Goal: Task Accomplishment & Management: Use online tool/utility

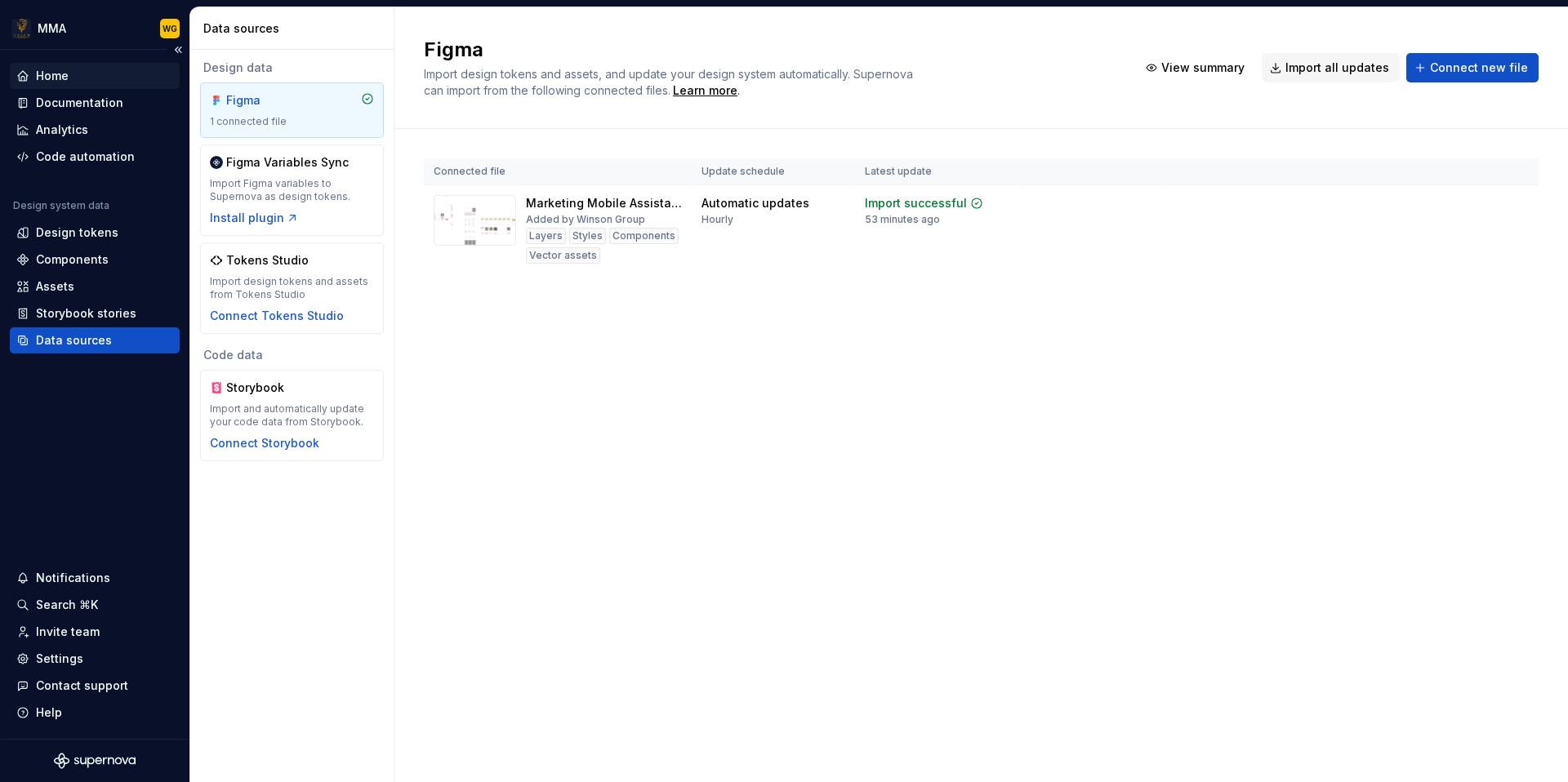
click at [102, 78] on div "Home" at bounding box center [95, 76] width 157 height 17
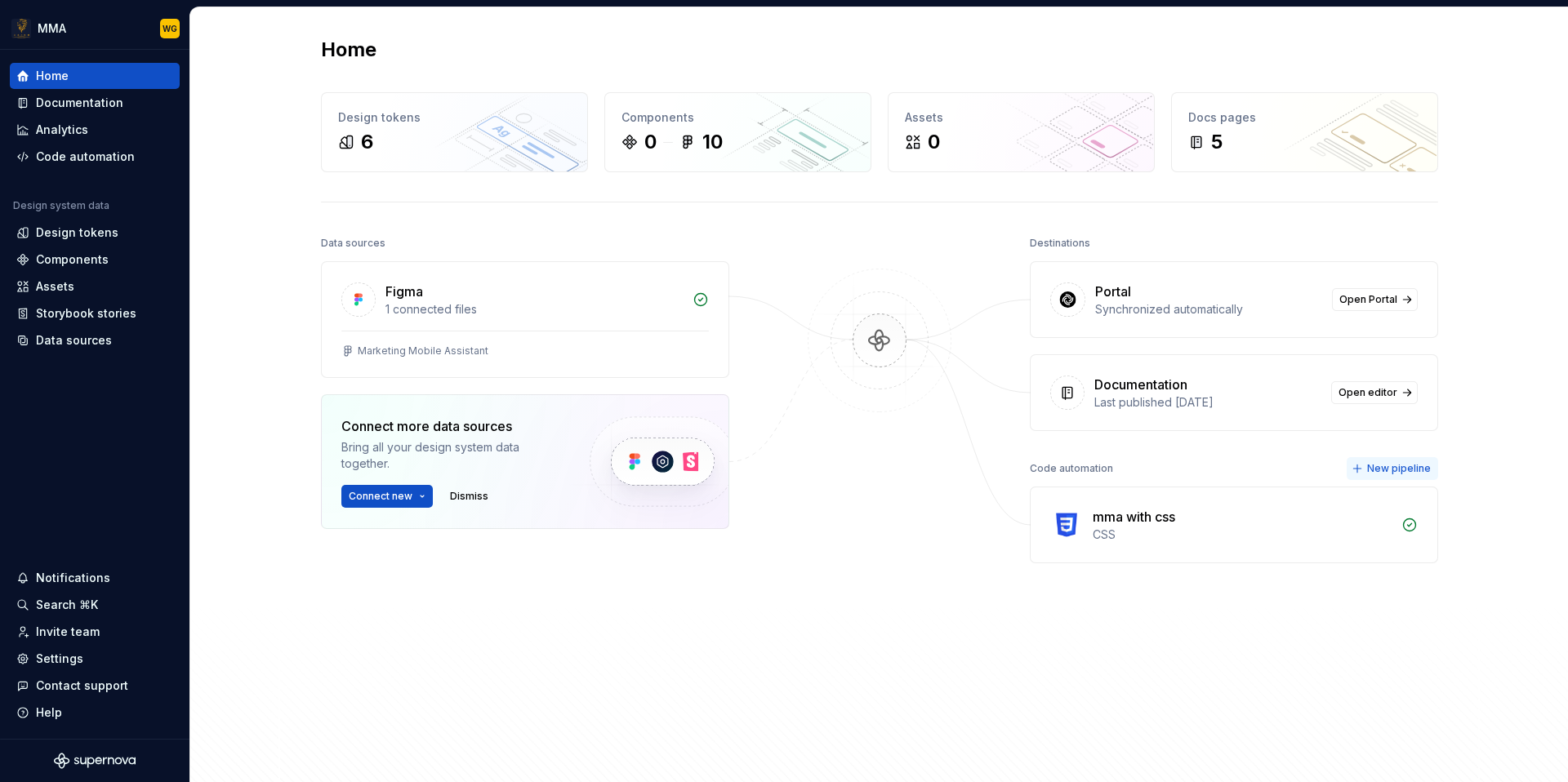
click at [1398, 464] on span "New pipeline" at bounding box center [1399, 469] width 64 height 13
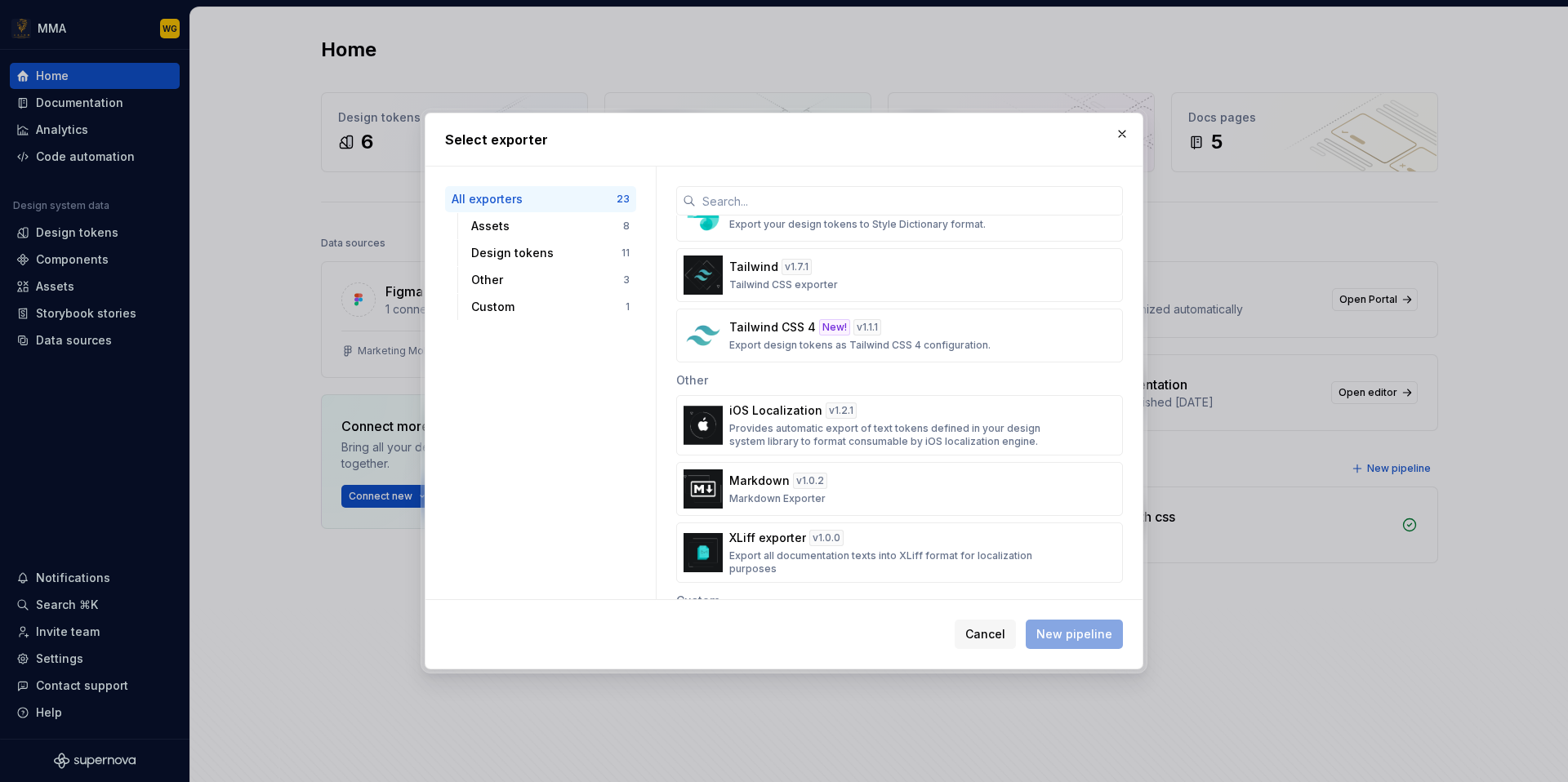
scroll to position [1150, 0]
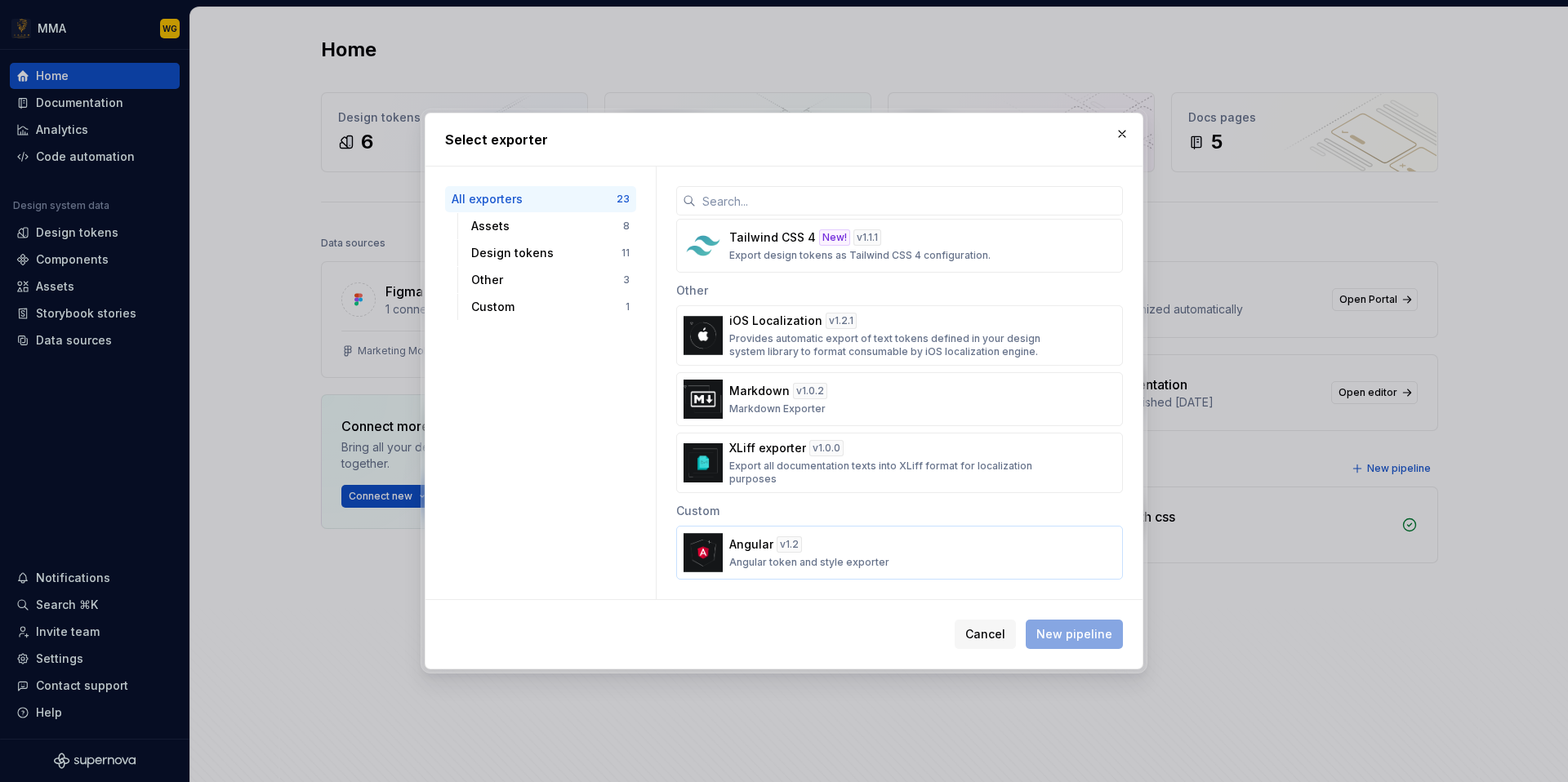
click at [918, 559] on div "Angular v 1.2 Angular token and style exporter" at bounding box center [895, 553] width 331 height 33
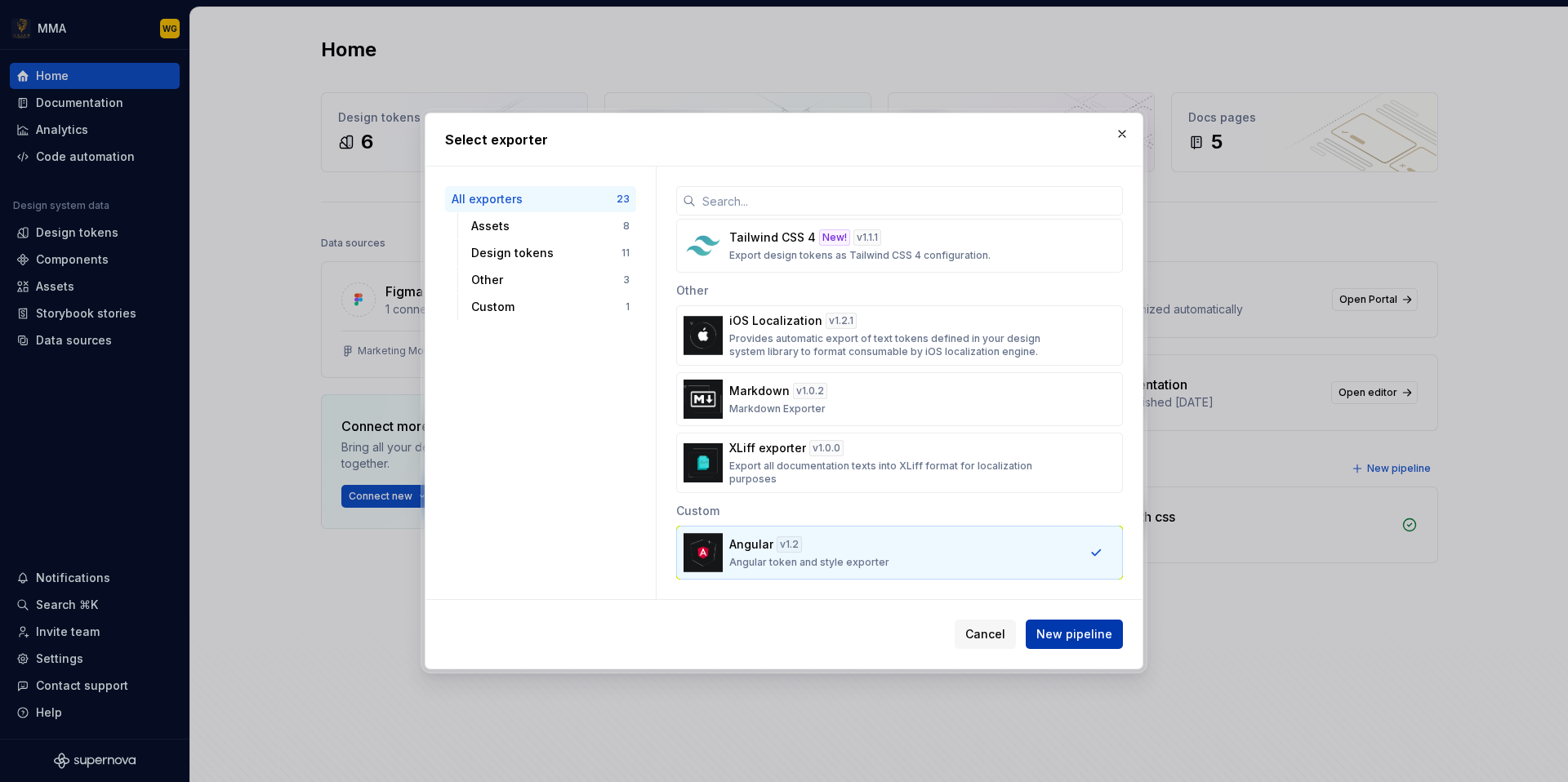
click at [1092, 637] on span "New pipeline" at bounding box center [1075, 634] width 76 height 17
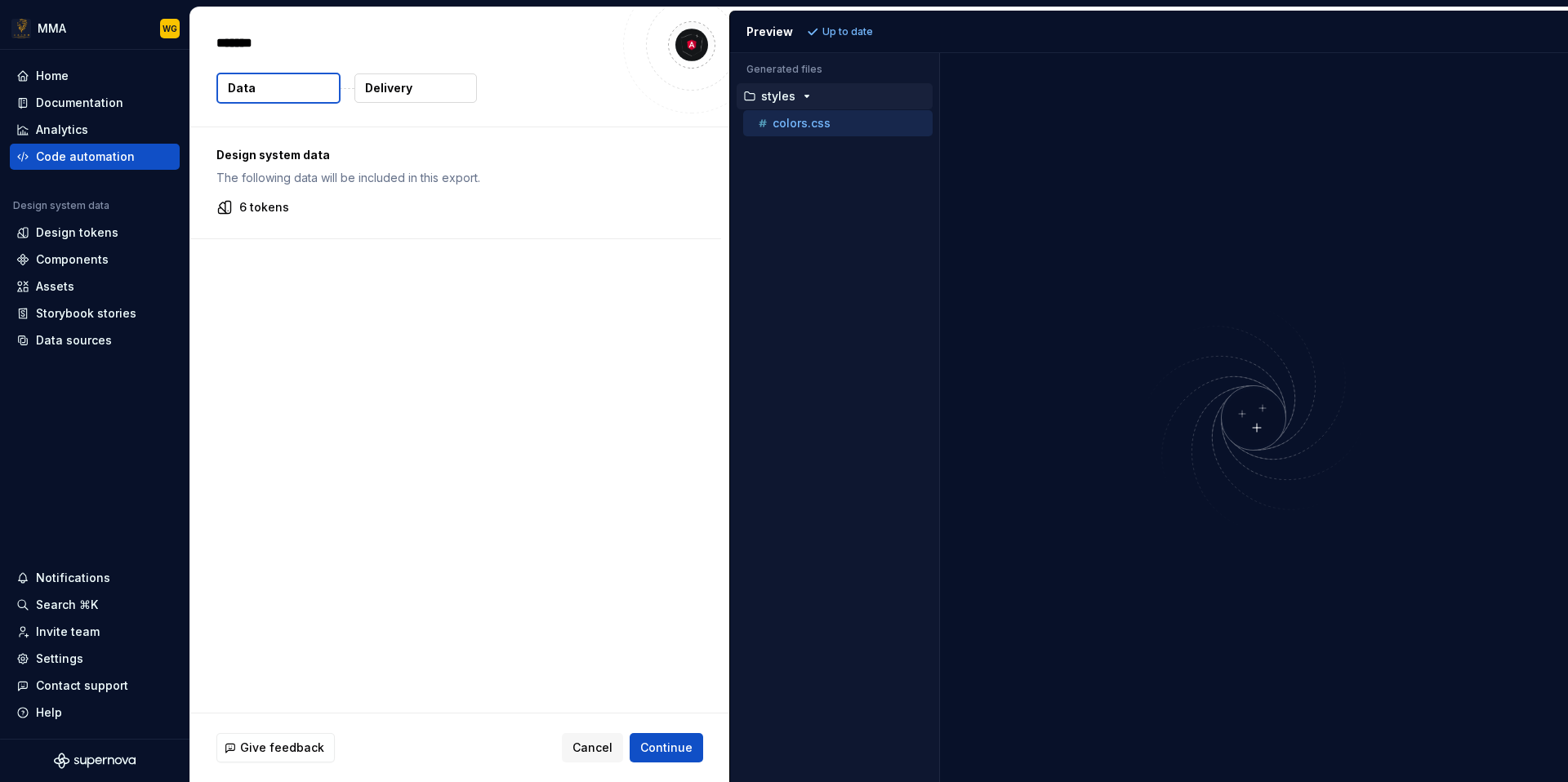
click at [464, 106] on div "******* Data Delivery" at bounding box center [460, 67] width 539 height 119
click at [1258, 431] on img at bounding box center [1254, 418] width 392 height 232
click at [801, 97] on icon "button" at bounding box center [807, 97] width 13 height 13
click at [804, 124] on p "colors.css" at bounding box center [802, 124] width 58 height 13
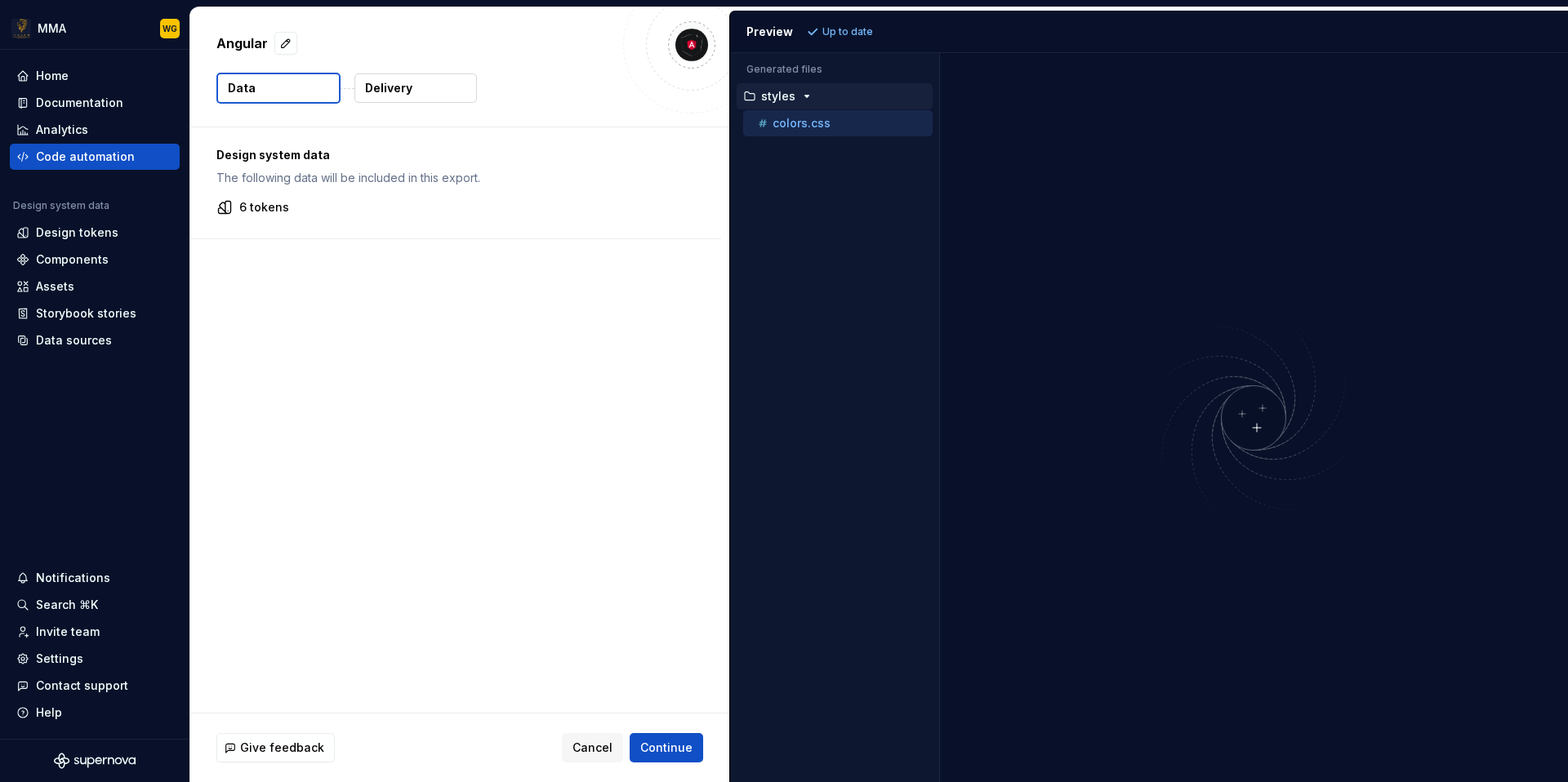
click at [850, 33] on p "Up to date" at bounding box center [847, 32] width 51 height 13
click at [406, 85] on p "Delivery" at bounding box center [388, 88] width 47 height 17
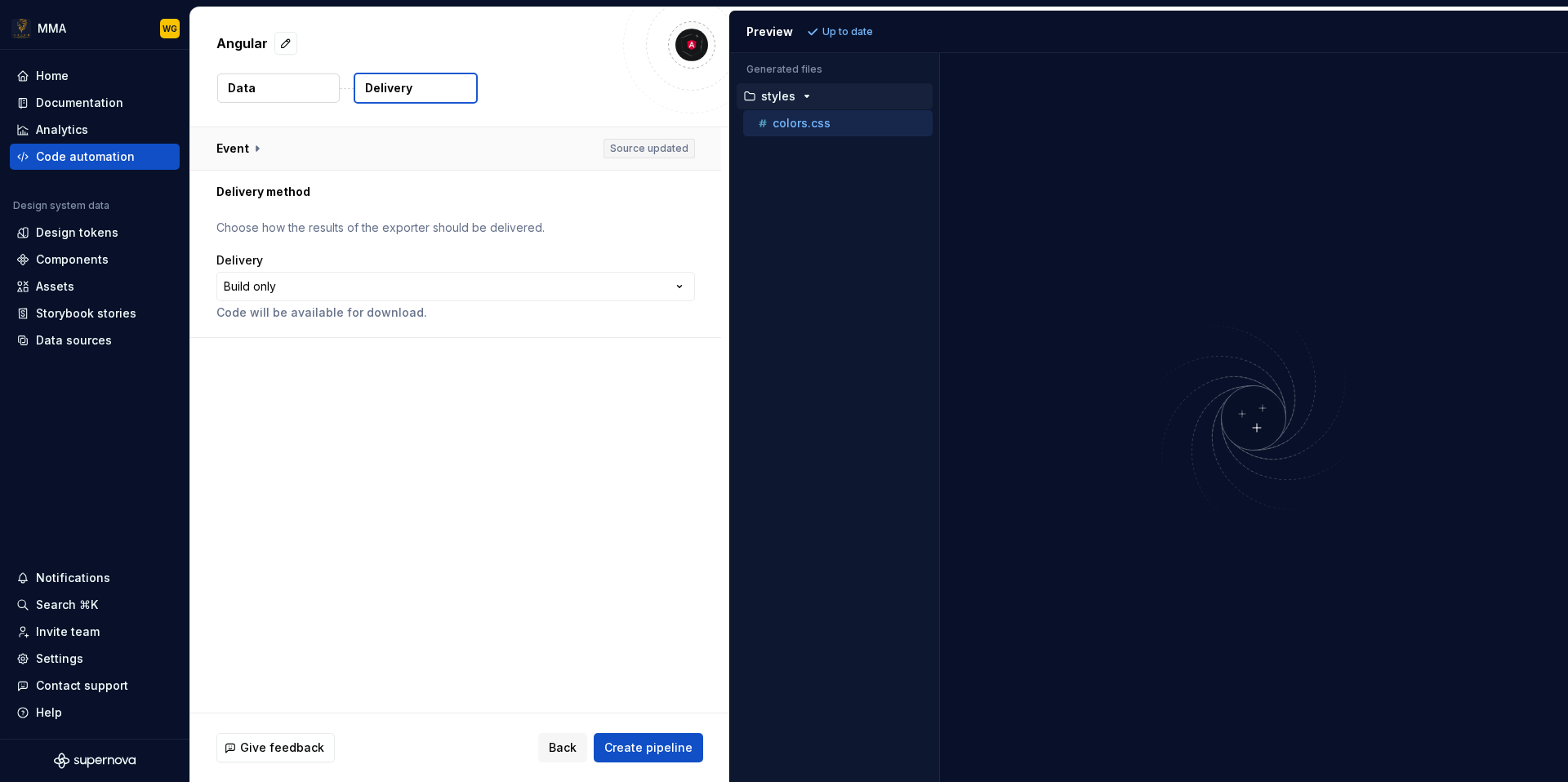
click at [280, 148] on button "button" at bounding box center [455, 149] width 530 height 43
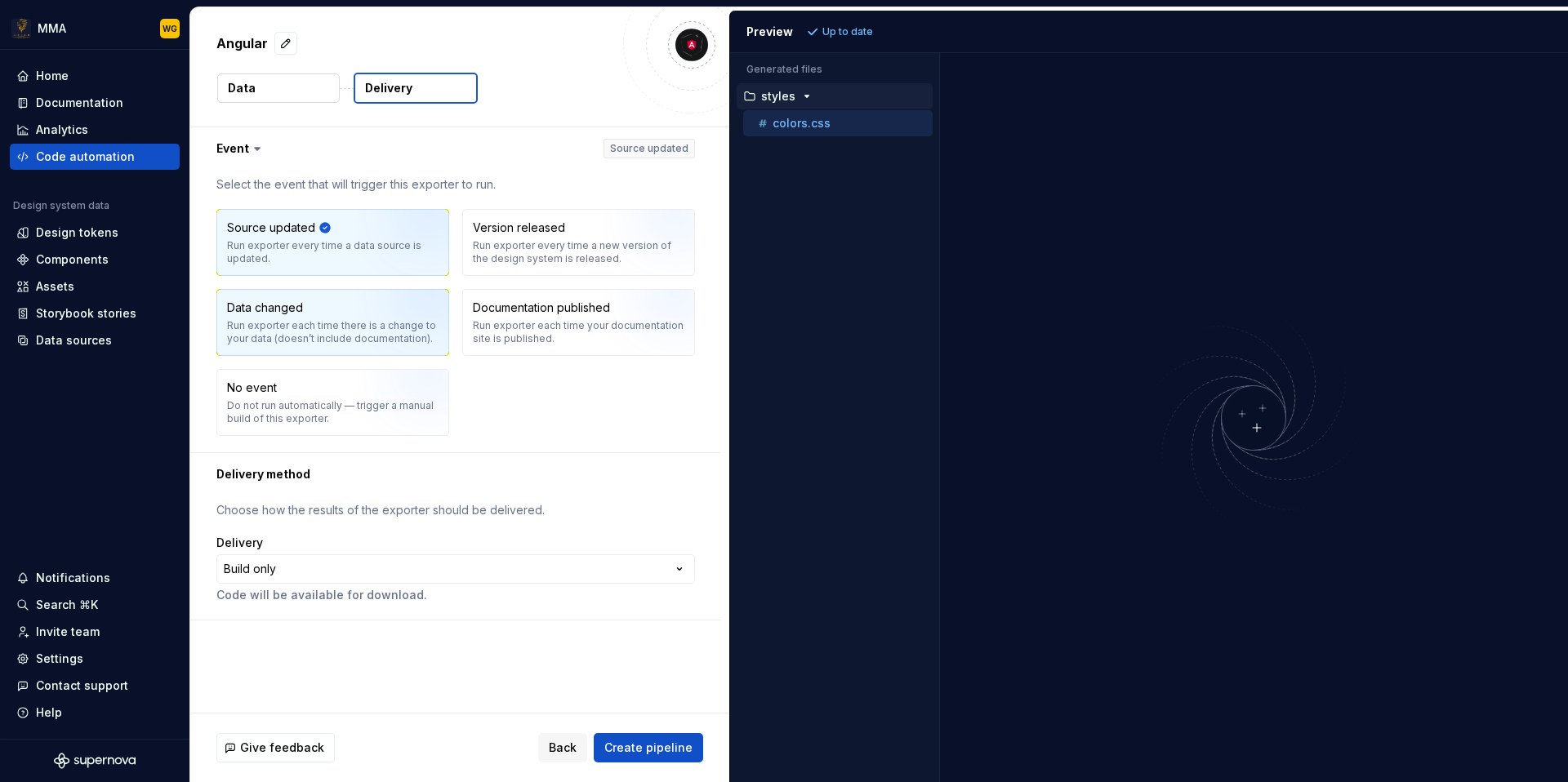
click at [415, 325] on img "button" at bounding box center [409, 329] width 105 height 110
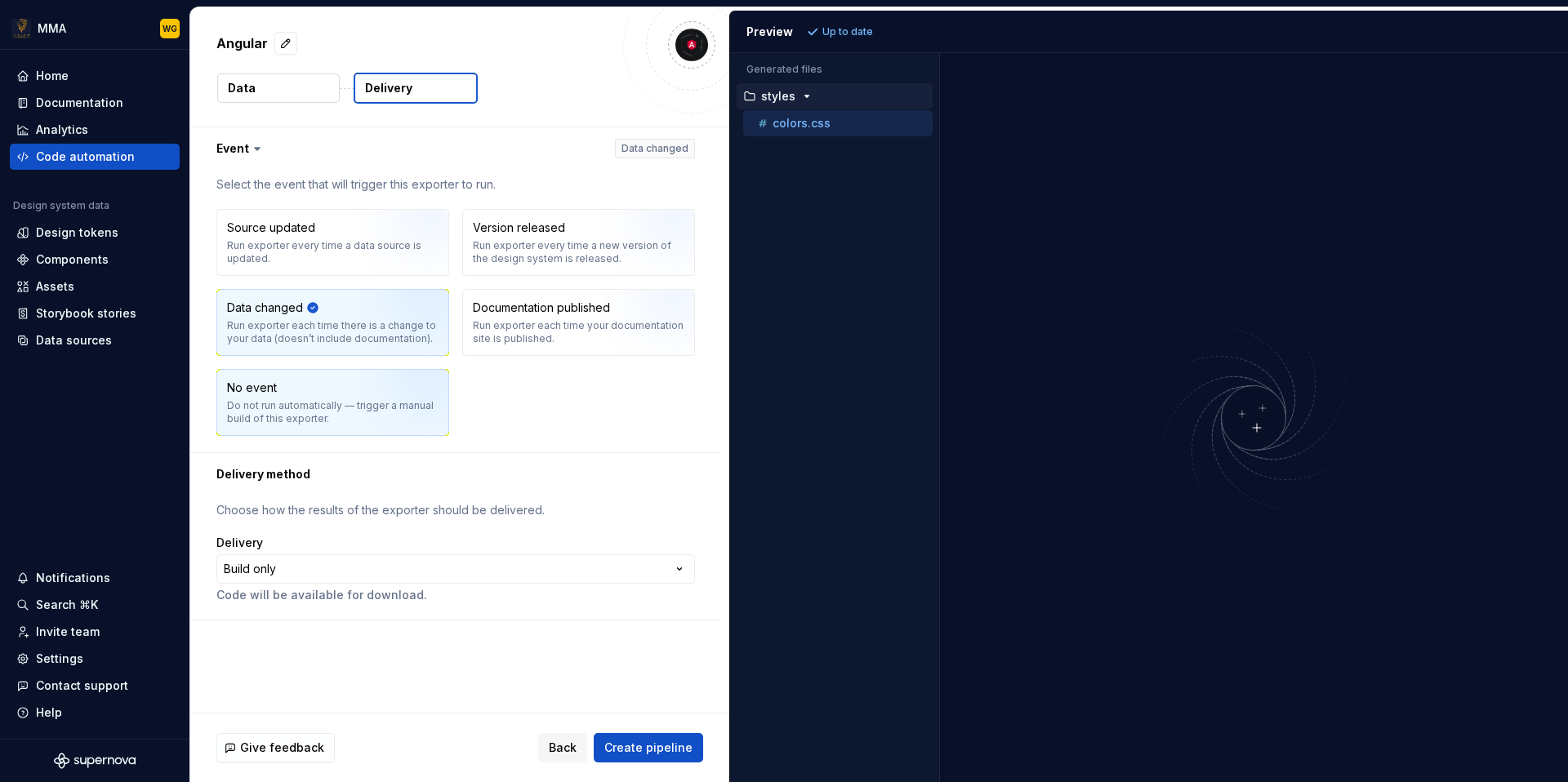
click at [407, 399] on img "button" at bounding box center [409, 409] width 105 height 110
click at [564, 742] on span "Back" at bounding box center [563, 749] width 28 height 17
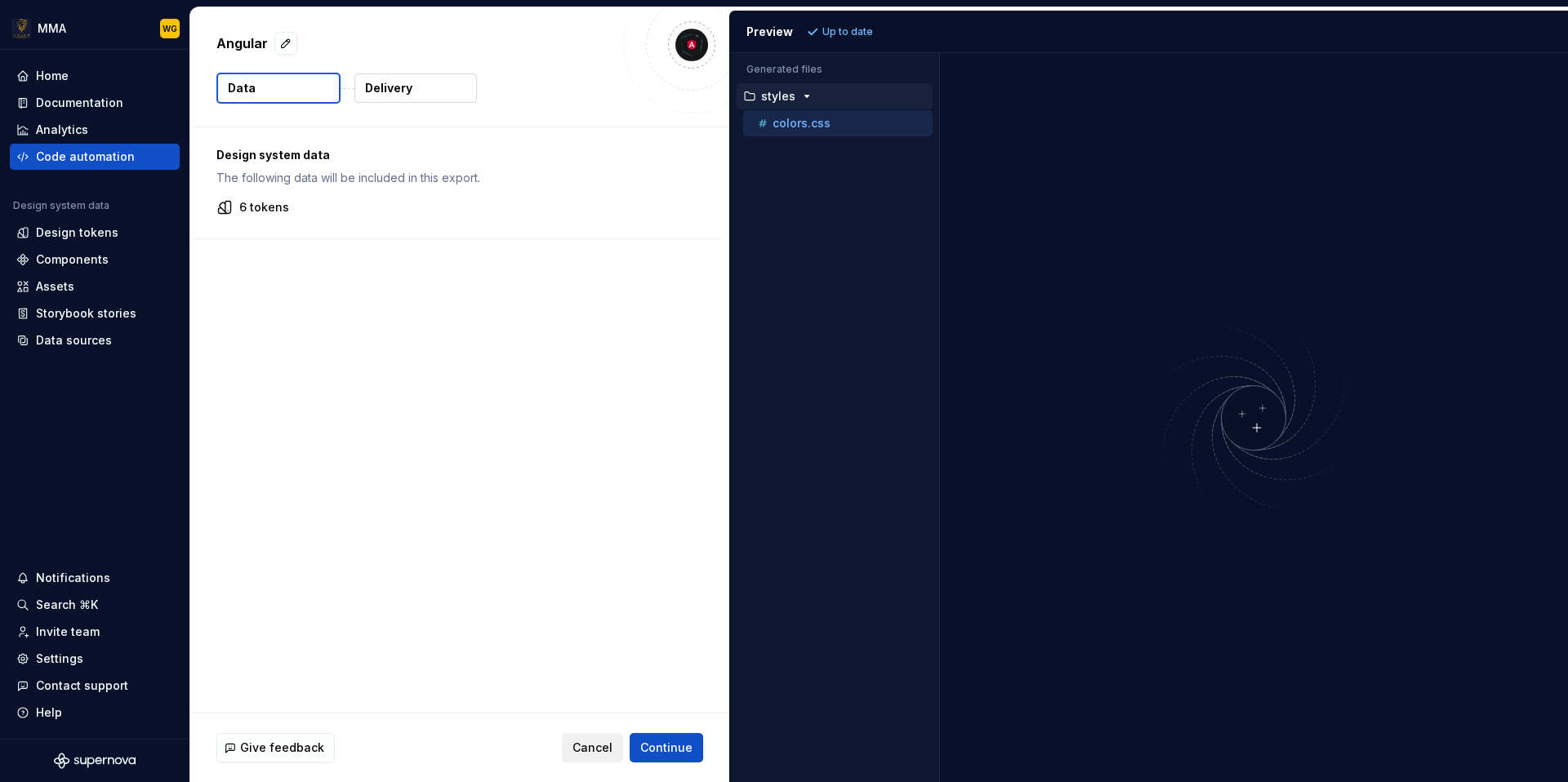
click at [586, 756] on button "Cancel" at bounding box center [593, 749] width 61 height 30
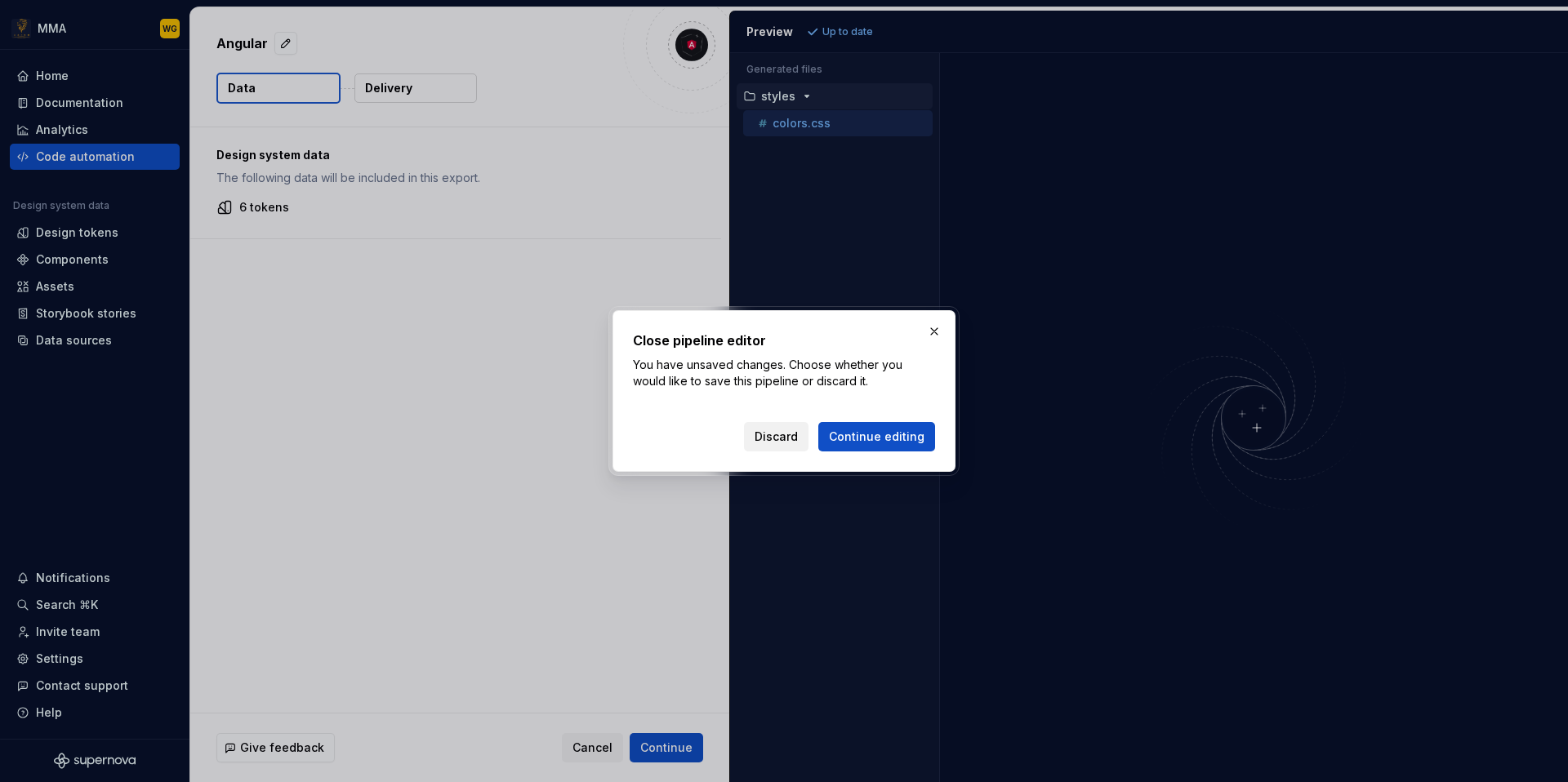
click at [798, 440] on span "Discard" at bounding box center [776, 437] width 44 height 17
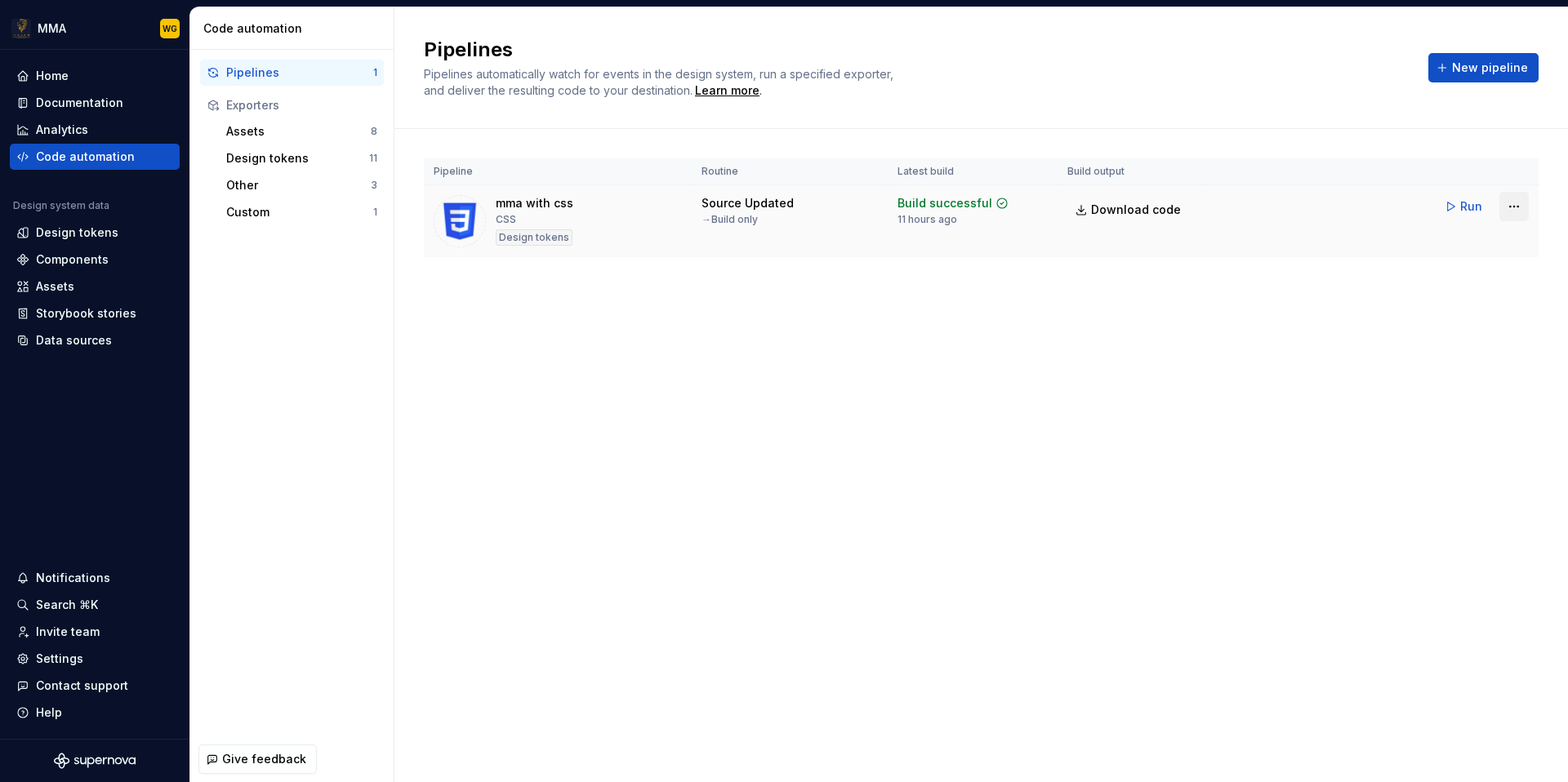
click at [1513, 205] on html "MMA WG Home Documentation Analytics Code automation Design system data Design t…" at bounding box center [784, 391] width 1568 height 782
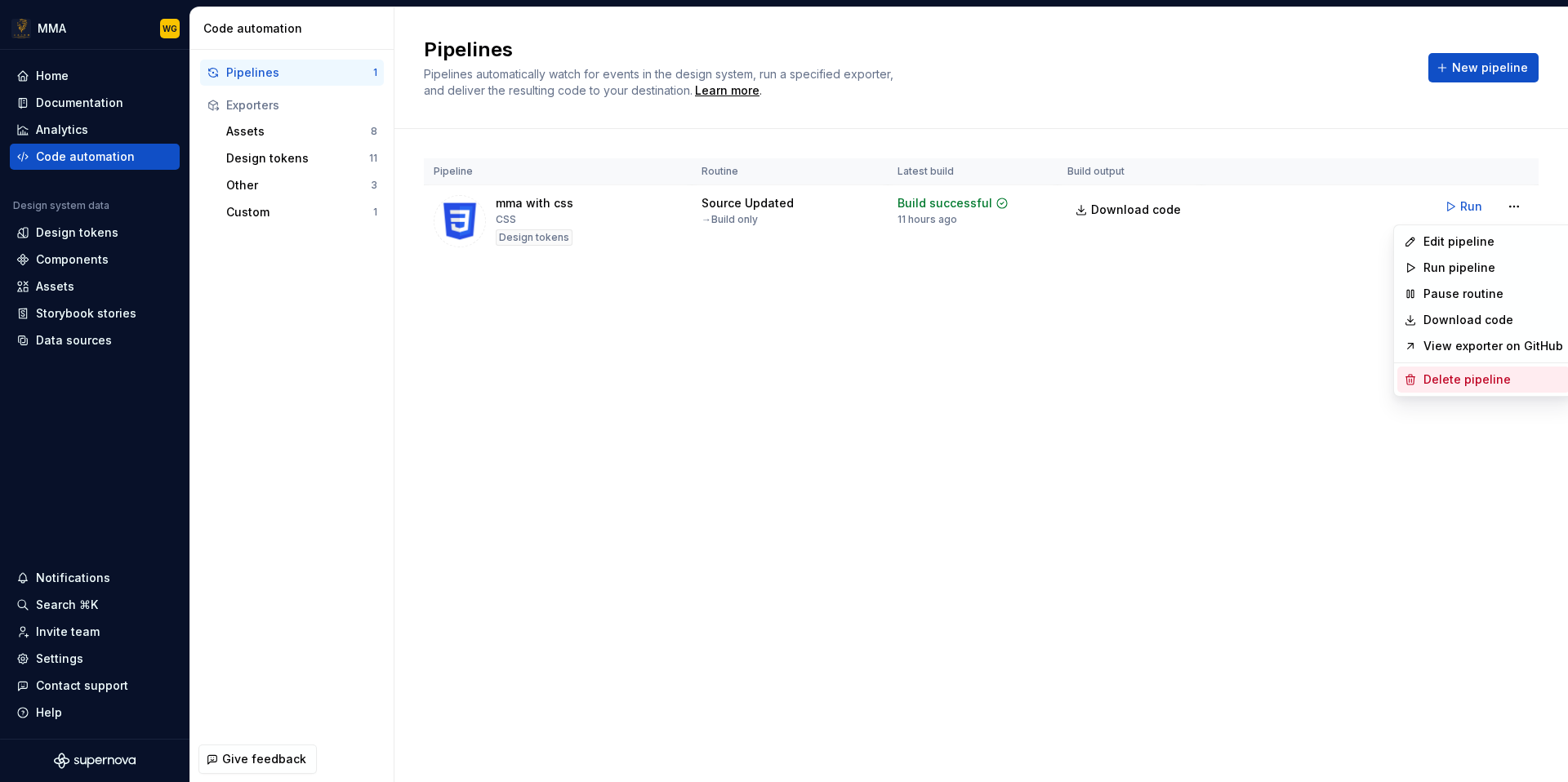
click at [1484, 381] on div "Delete pipeline" at bounding box center [1493, 380] width 139 height 17
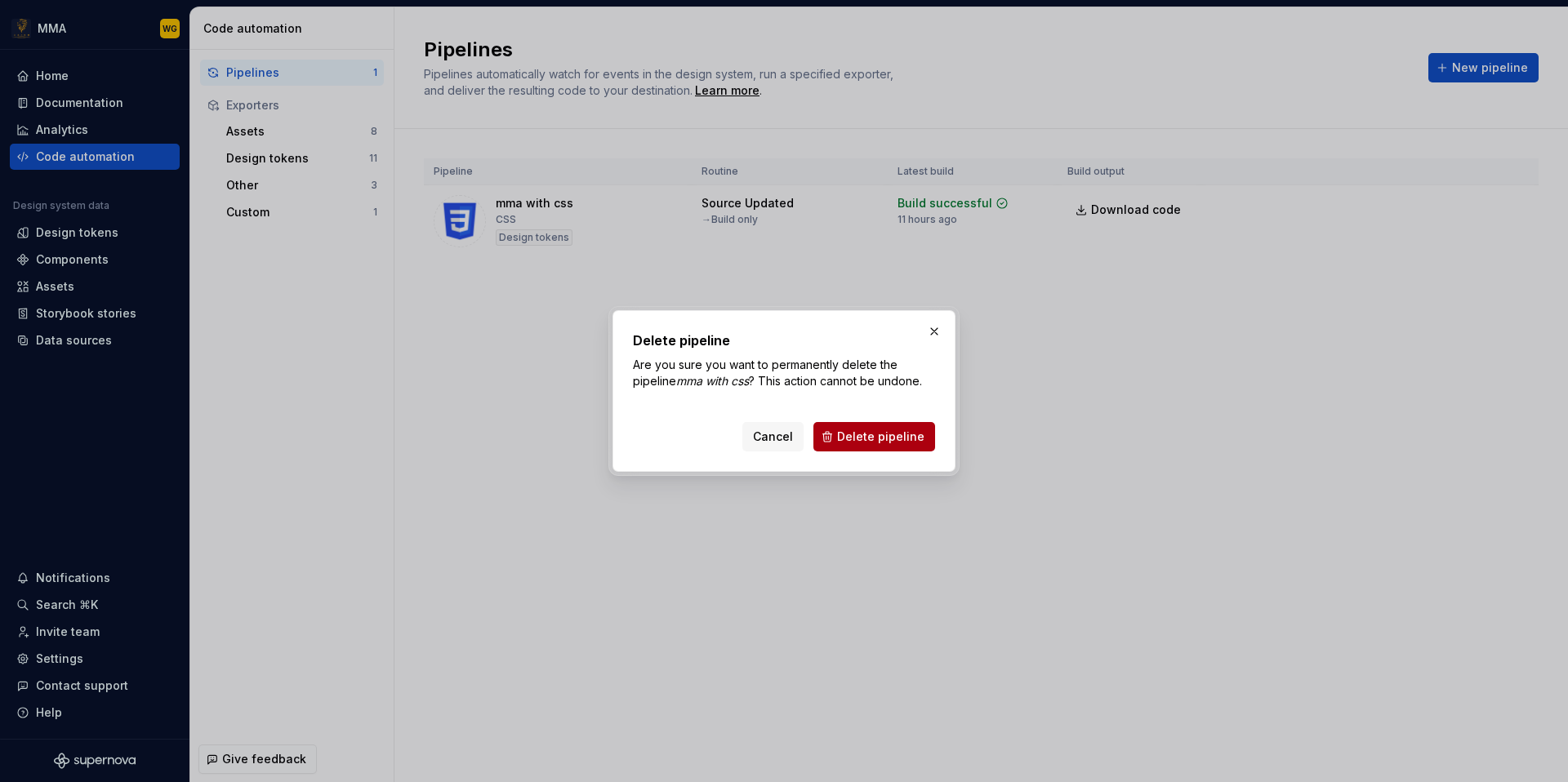
click at [914, 441] on span "Delete pipeline" at bounding box center [881, 437] width 87 height 17
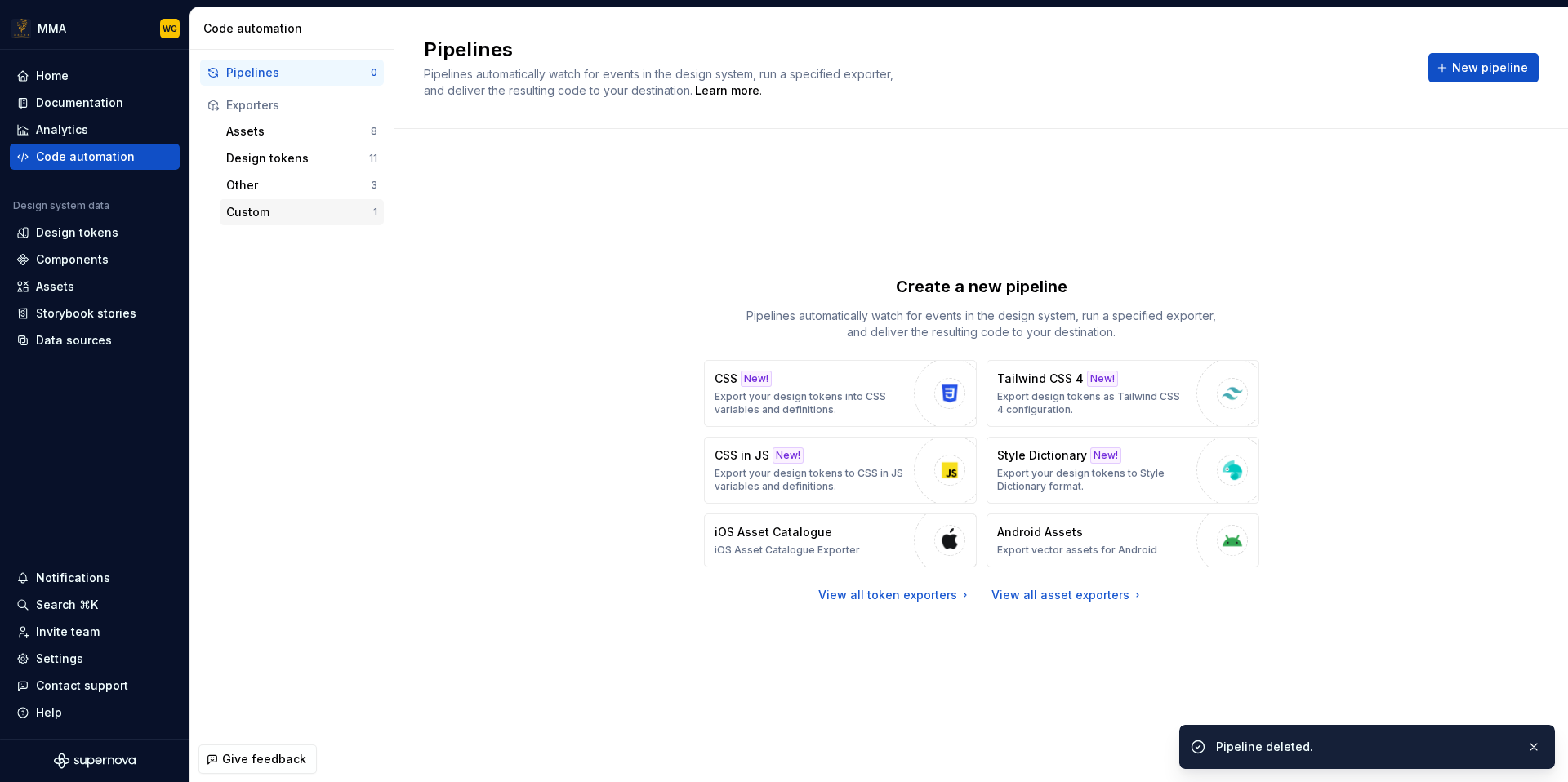
click at [318, 210] on div "Custom" at bounding box center [300, 213] width 147 height 17
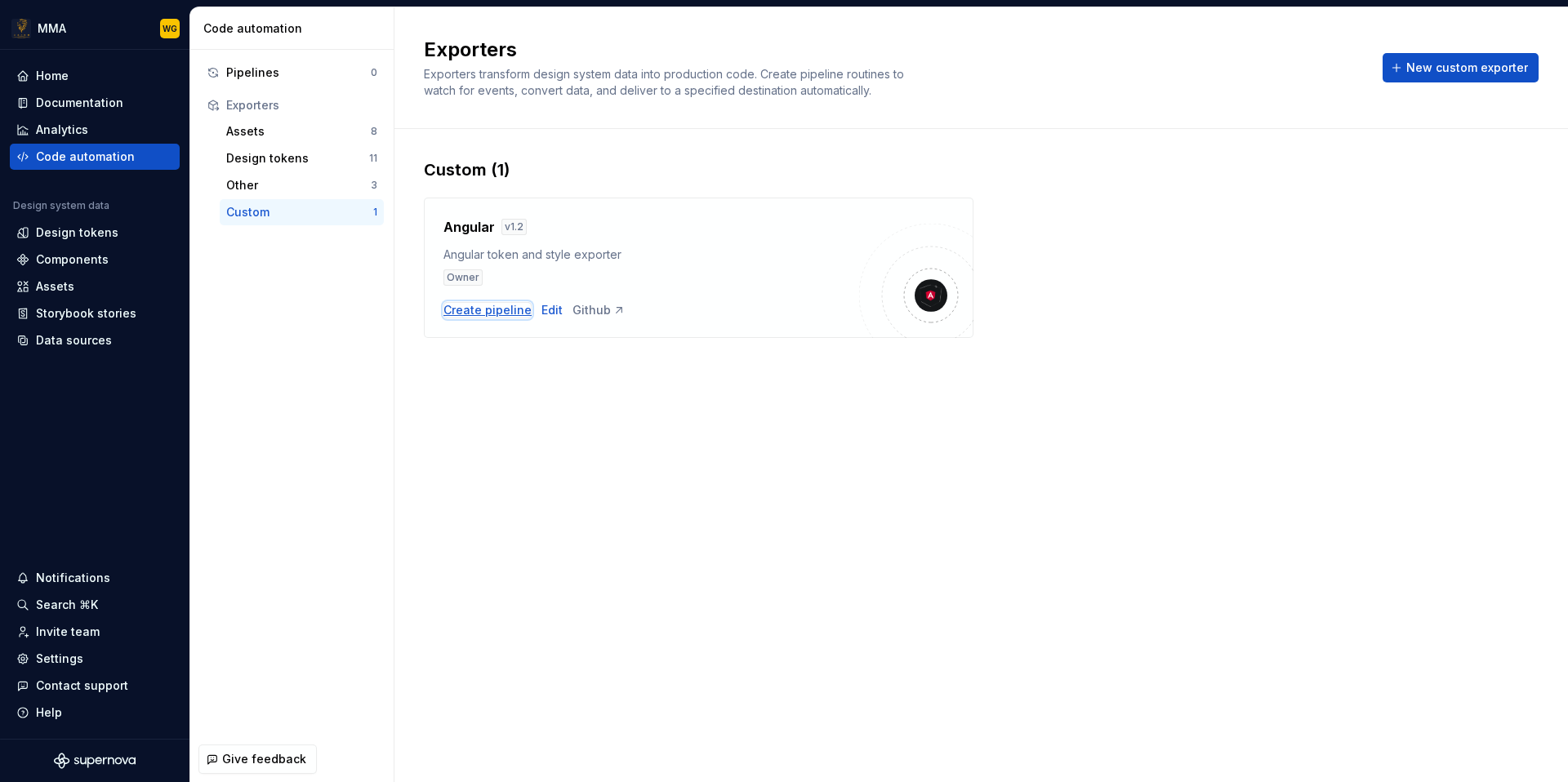
click at [497, 310] on div "Create pipeline" at bounding box center [487, 310] width 88 height 17
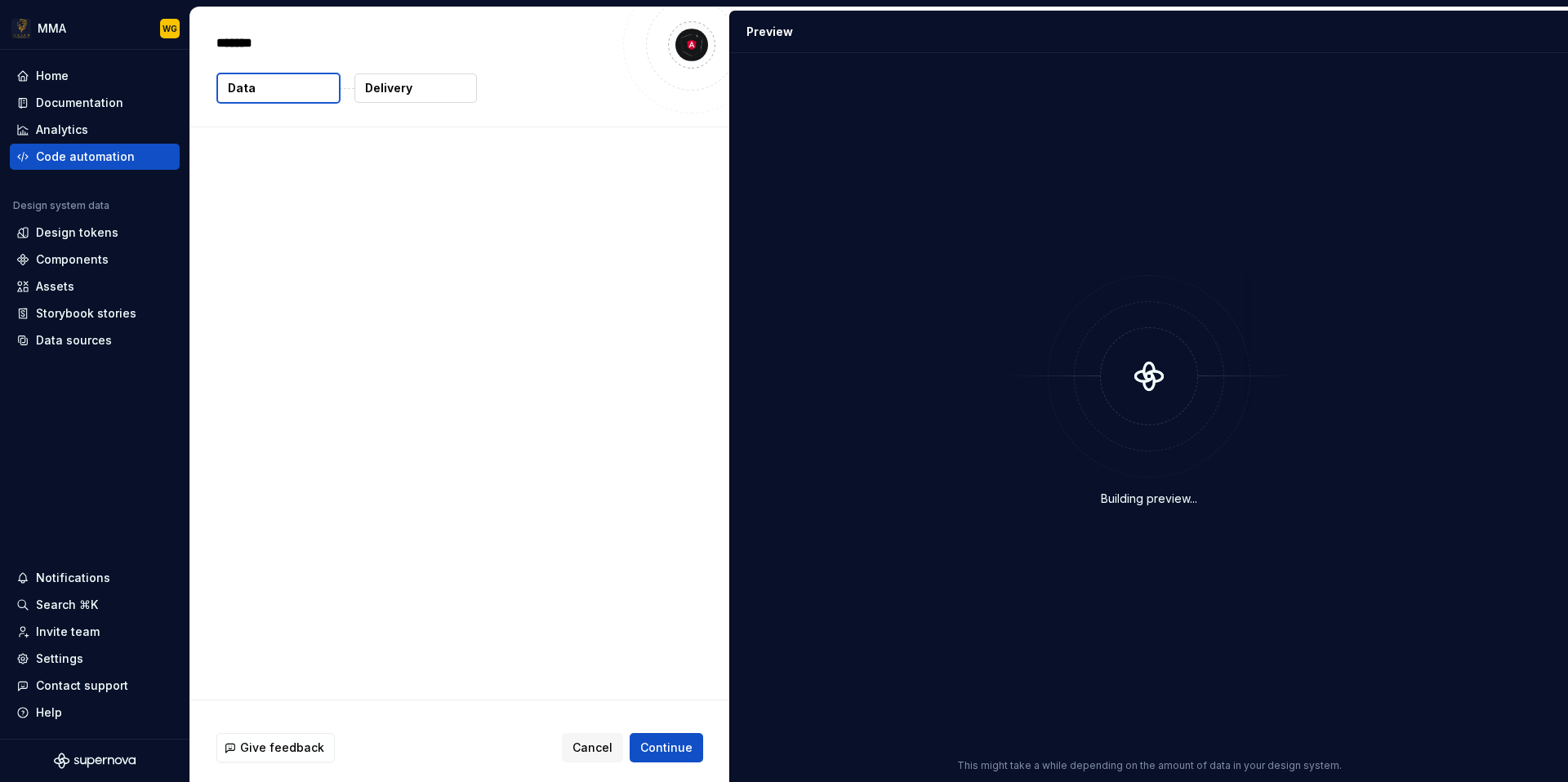
type textarea "*"
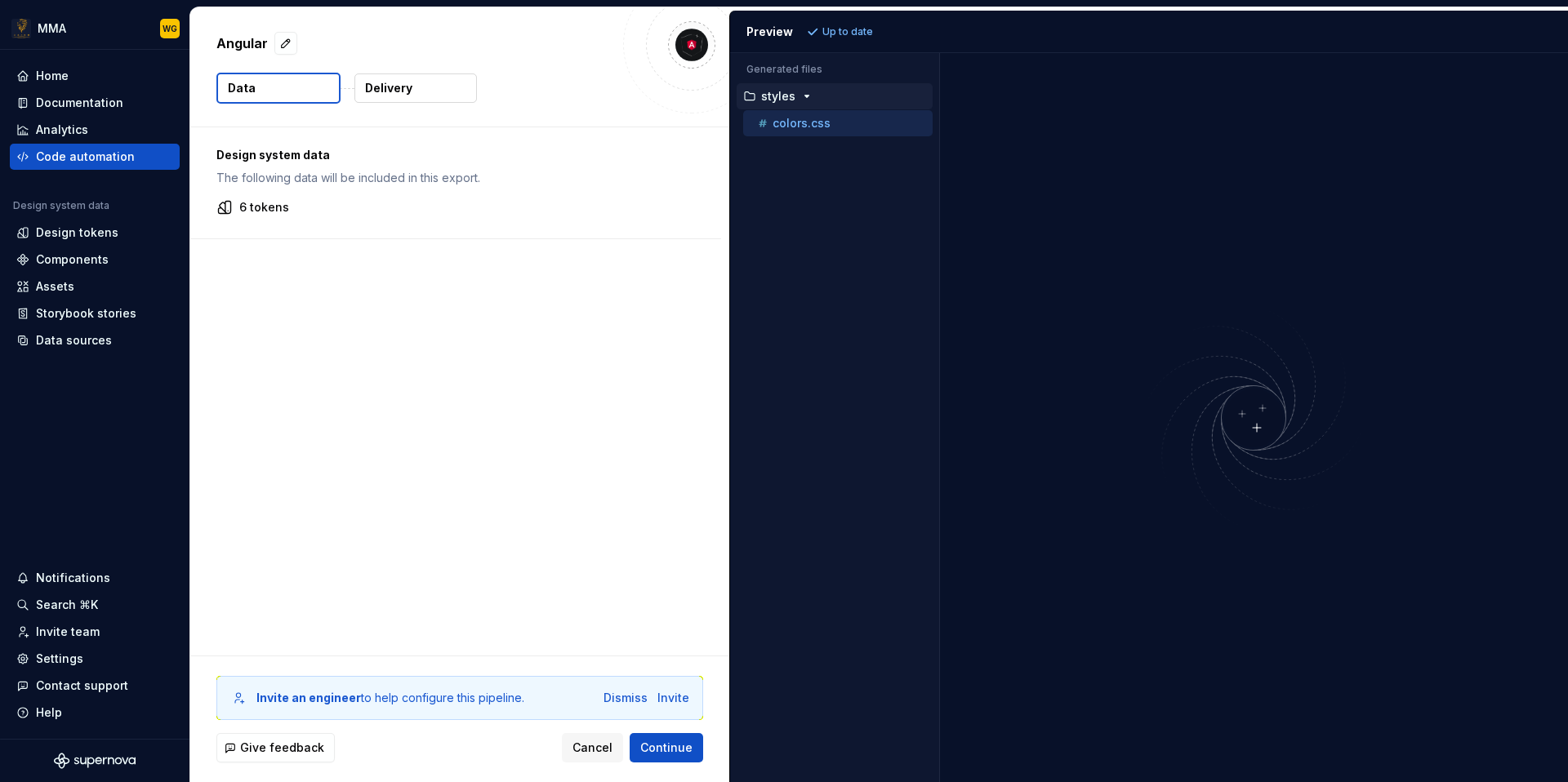
click at [799, 163] on div "Accessibility guide for tree . Navigate the tree with the arrow keys. Common tr…" at bounding box center [834, 430] width 209 height 703
